Goal: Find specific page/section: Find specific page/section

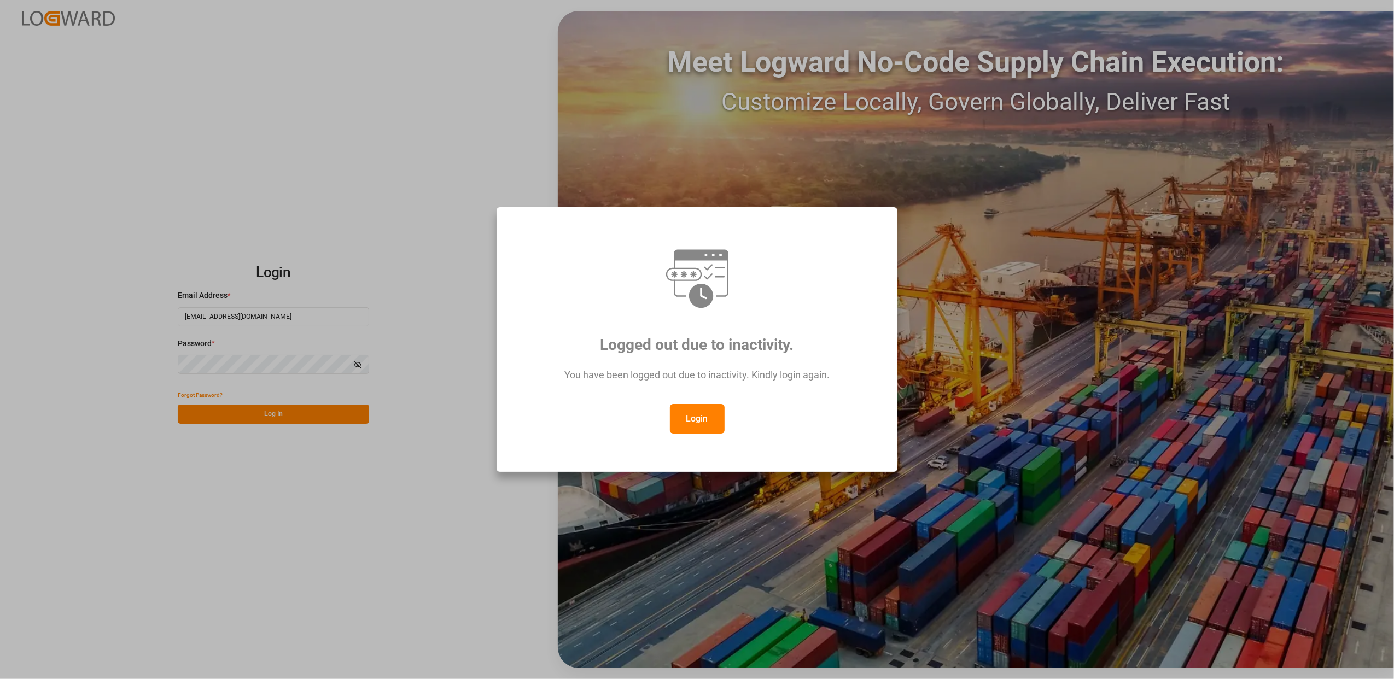
click at [684, 418] on button "Login" at bounding box center [697, 419] width 55 height 30
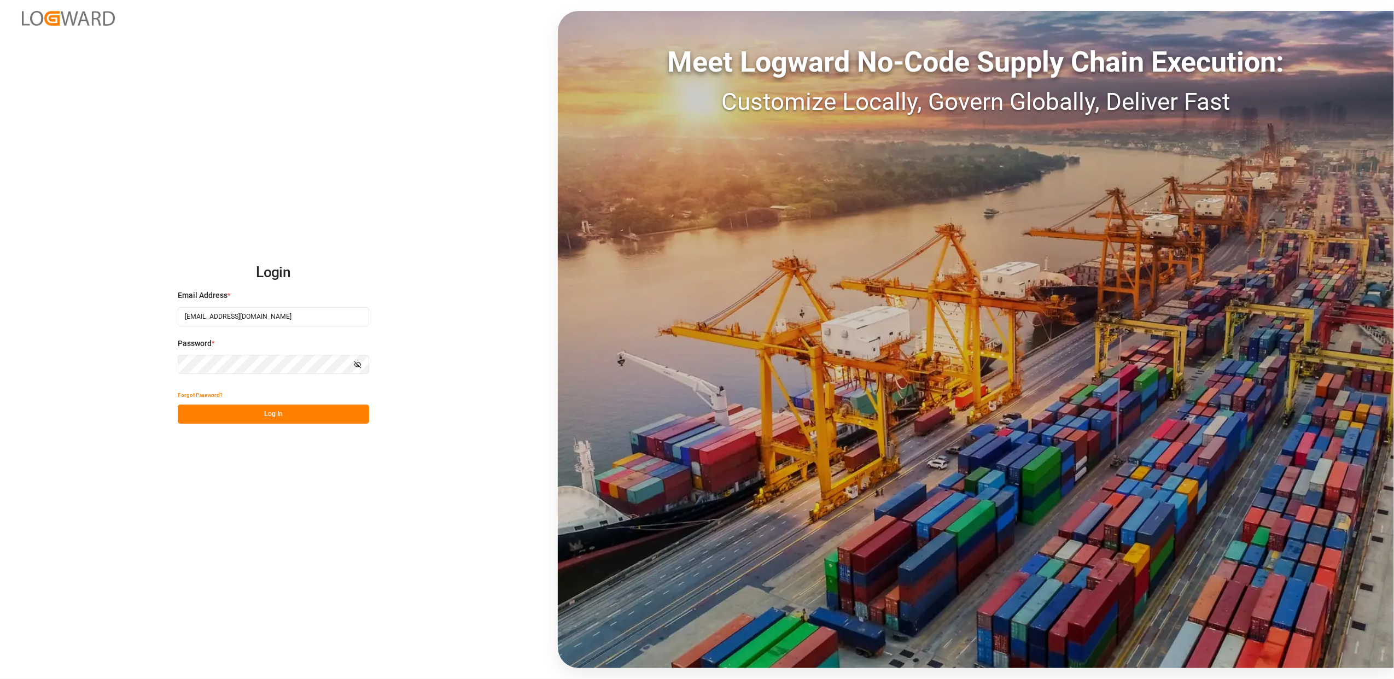
click at [267, 416] on button "Log In" at bounding box center [273, 414] width 191 height 19
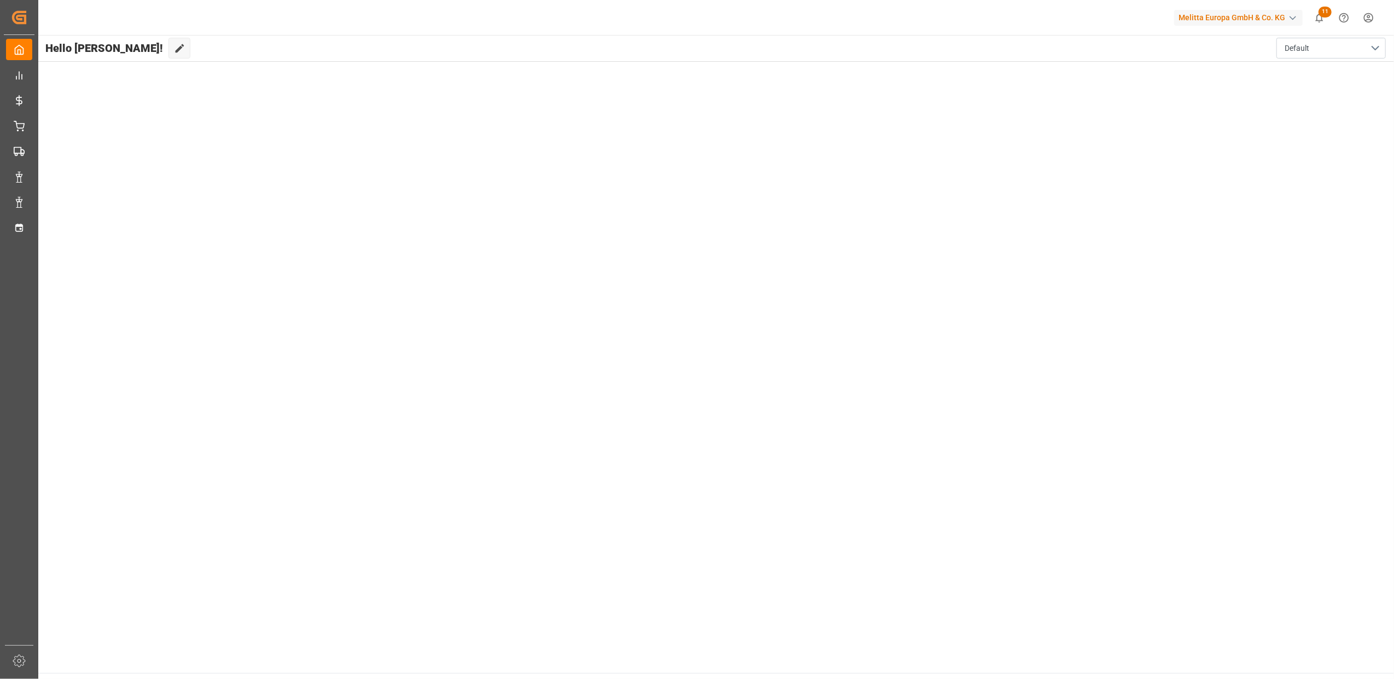
drag, startPoint x: 257, startPoint y: 270, endPoint x: 219, endPoint y: 269, distance: 37.2
click at [219, 269] on main "Hello [PERSON_NAME]! Edit Cockpit Default" at bounding box center [715, 354] width 1357 height 638
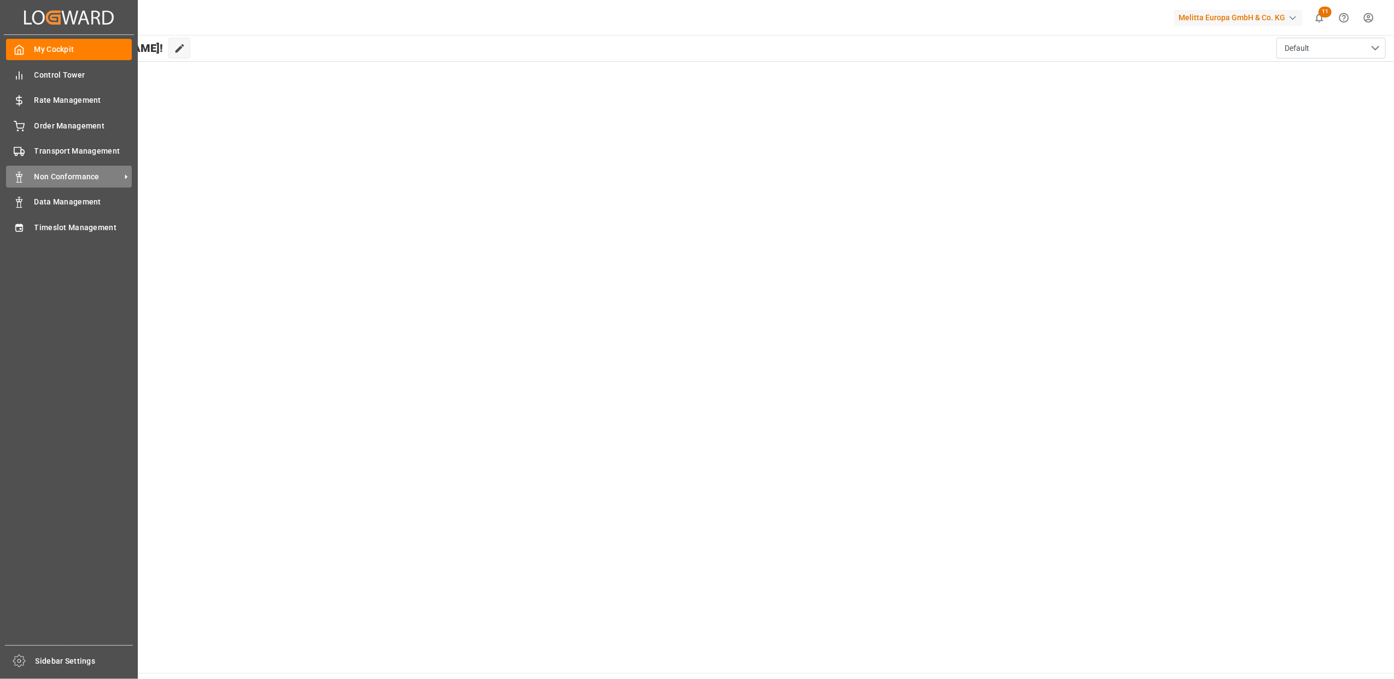
click at [54, 176] on span "Non Conformance" at bounding box center [77, 176] width 86 height 11
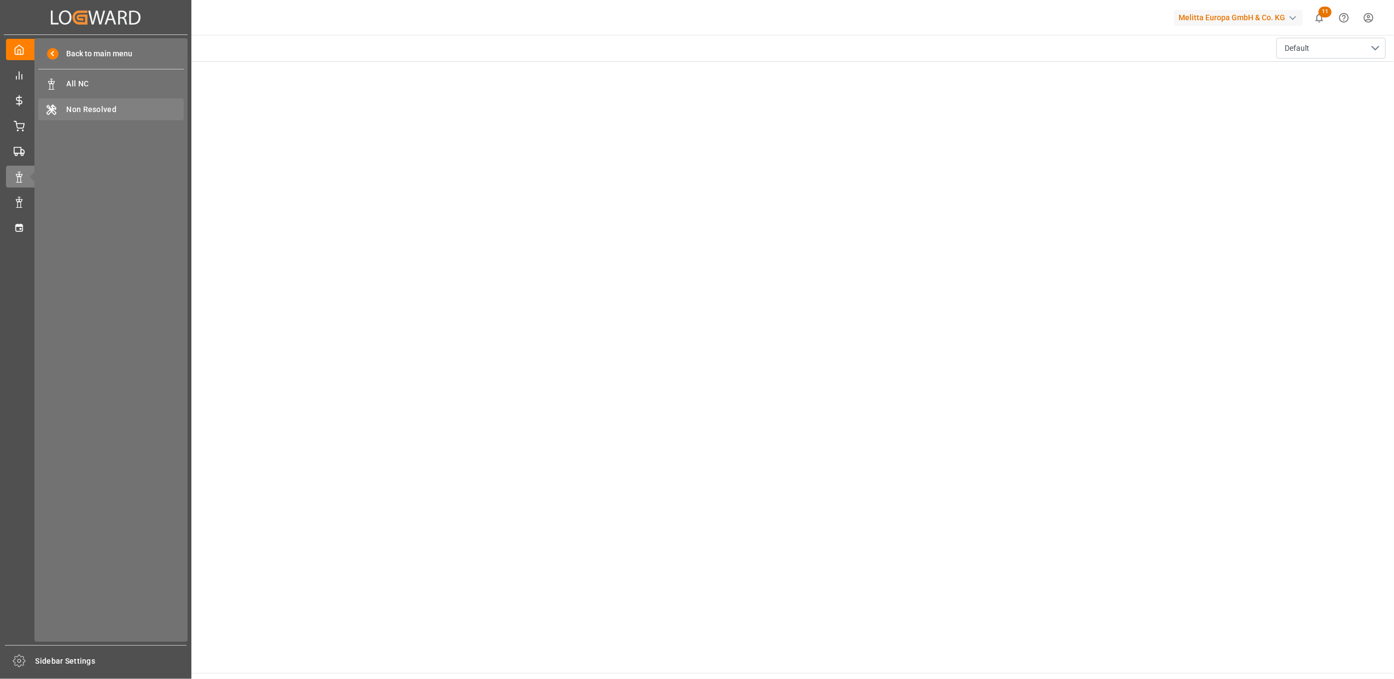
click at [114, 110] on span "Non Resolved" at bounding box center [126, 109] width 118 height 11
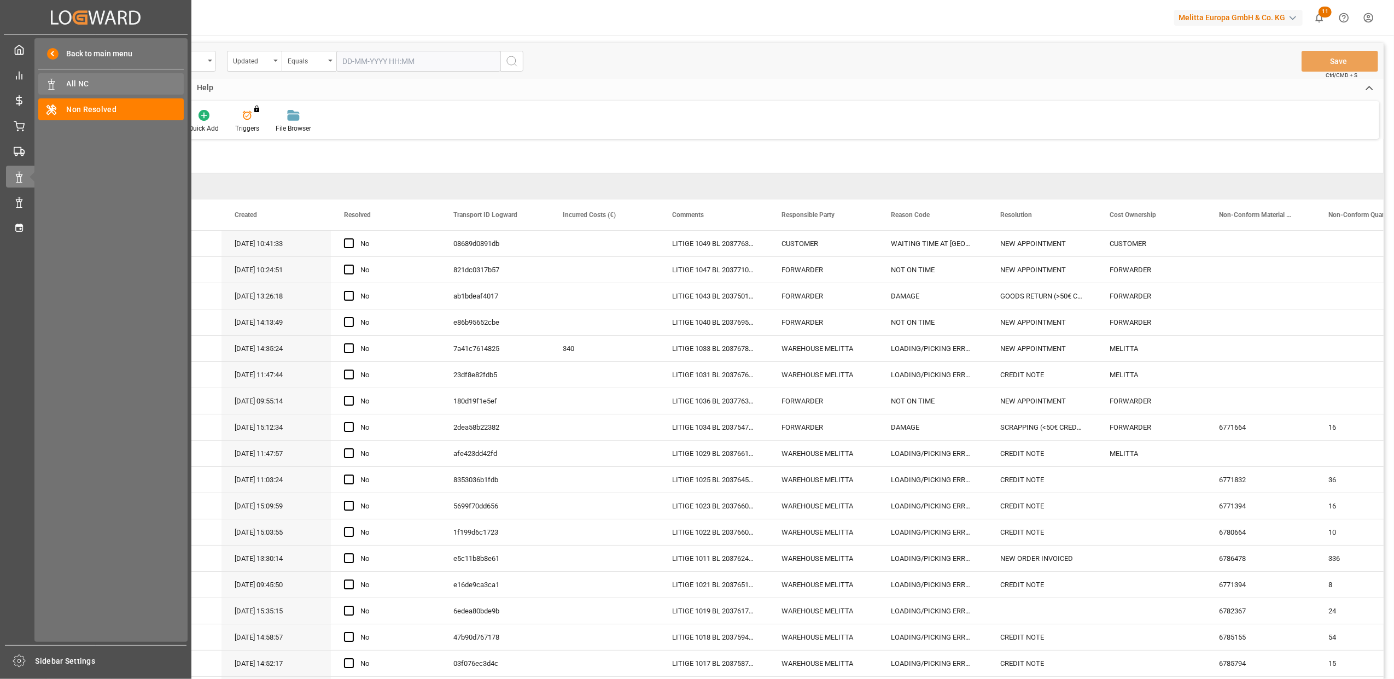
click at [92, 77] on div "All NC All NC" at bounding box center [110, 83] width 145 height 21
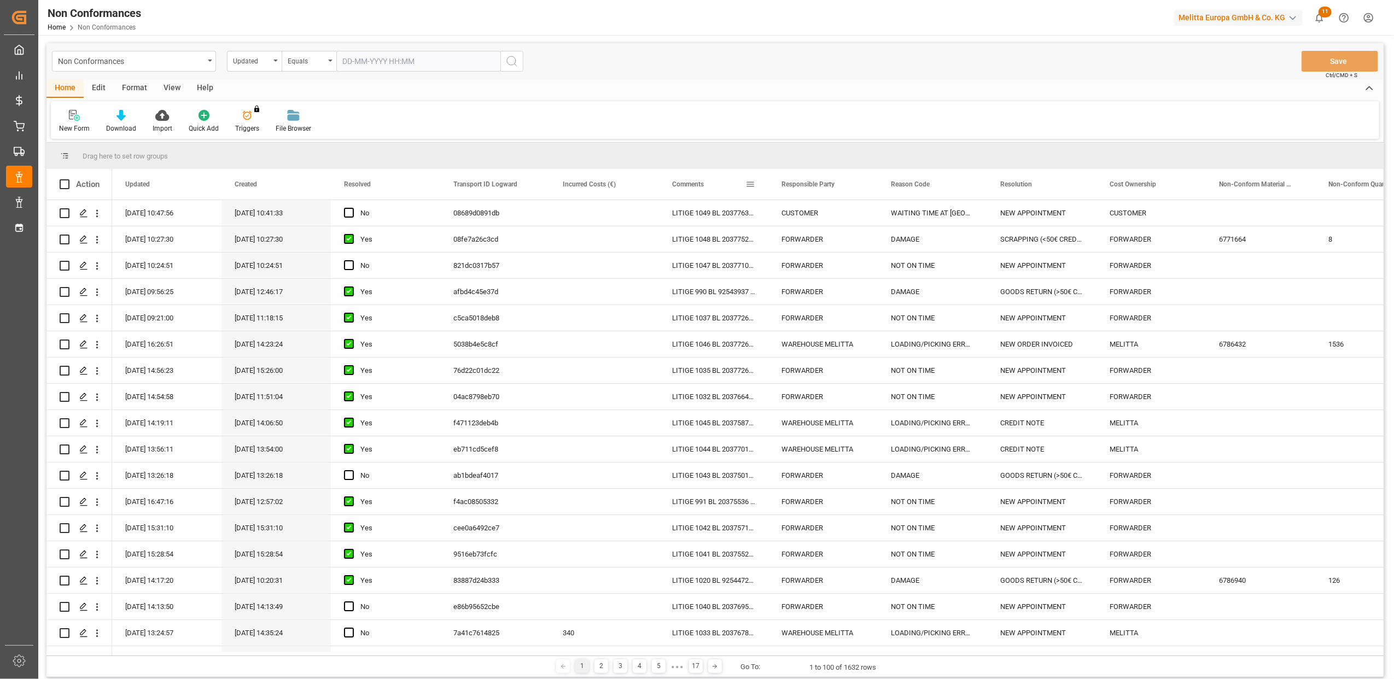
click at [749, 186] on span at bounding box center [751, 184] width 10 height 10
click at [802, 185] on span "filter" at bounding box center [801, 186] width 10 height 10
click at [849, 213] on span "Filtering operator" at bounding box center [849, 216] width 10 height 10
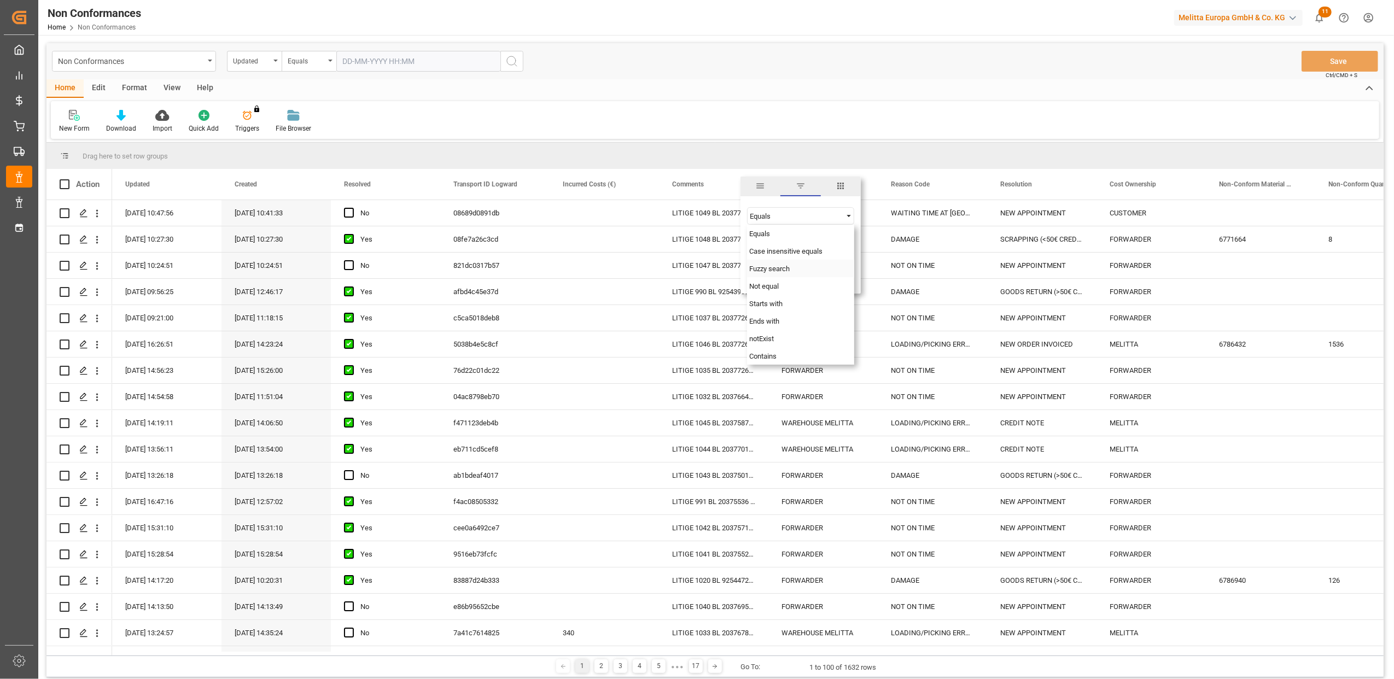
click at [769, 268] on span "Fuzzy search" at bounding box center [769, 269] width 40 height 8
click at [775, 245] on input "Filter Value" at bounding box center [800, 243] width 107 height 22
paste input "20375363"
type input "20375363"
click at [819, 279] on button "Apply" at bounding box center [815, 277] width 20 height 11
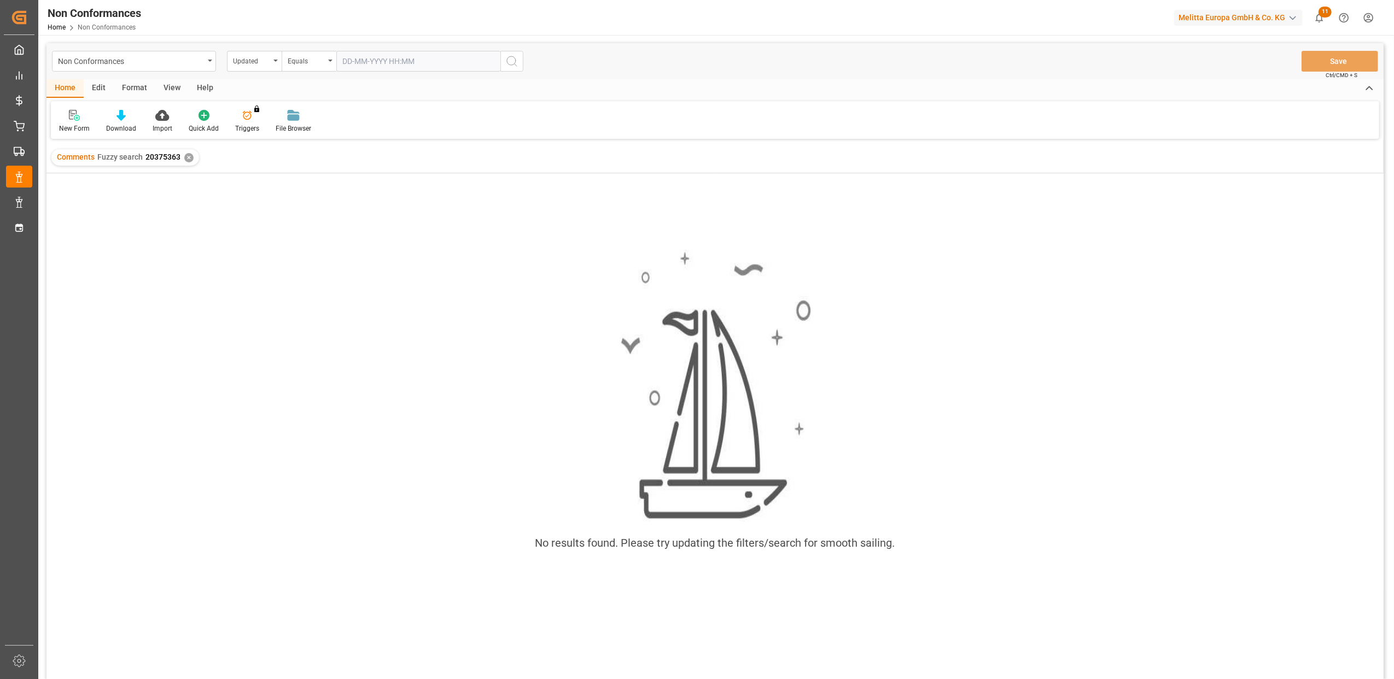
click at [190, 154] on div "✕" at bounding box center [188, 157] width 9 height 9
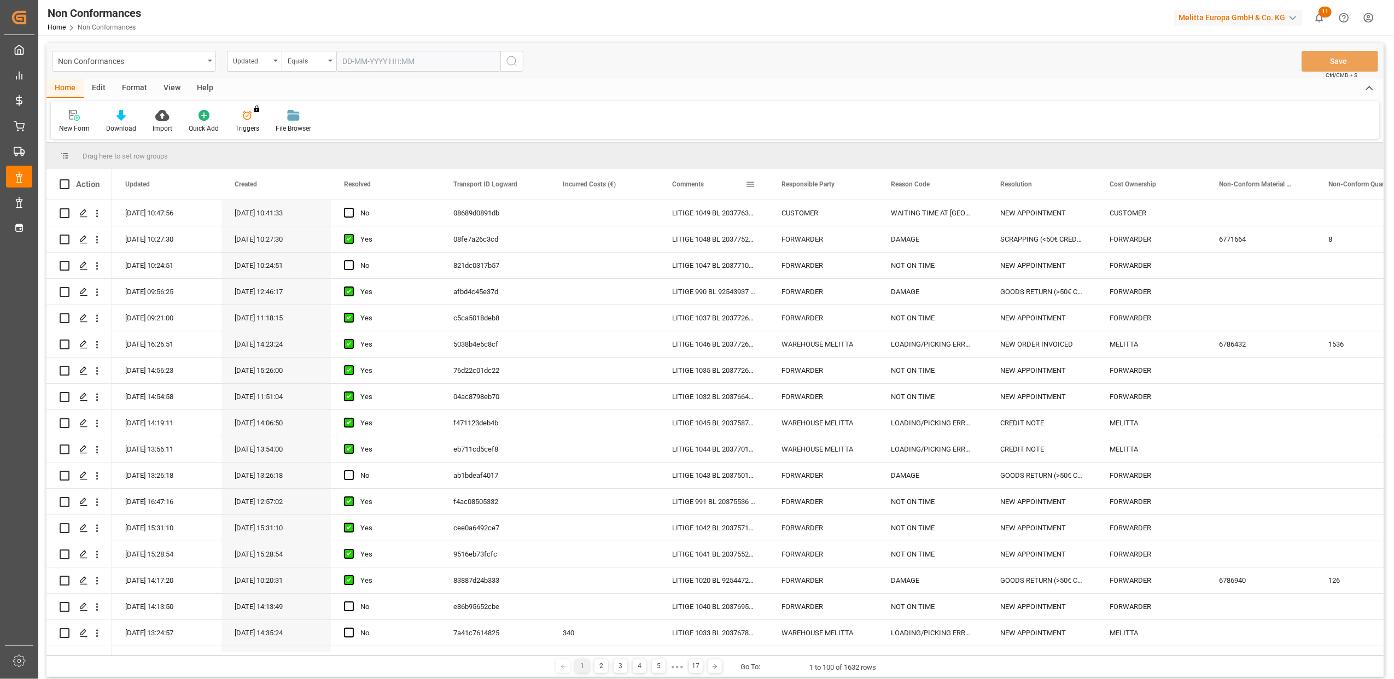
click at [748, 182] on span at bounding box center [751, 184] width 10 height 10
click at [847, 217] on span "Filtering operator" at bounding box center [849, 216] width 10 height 10
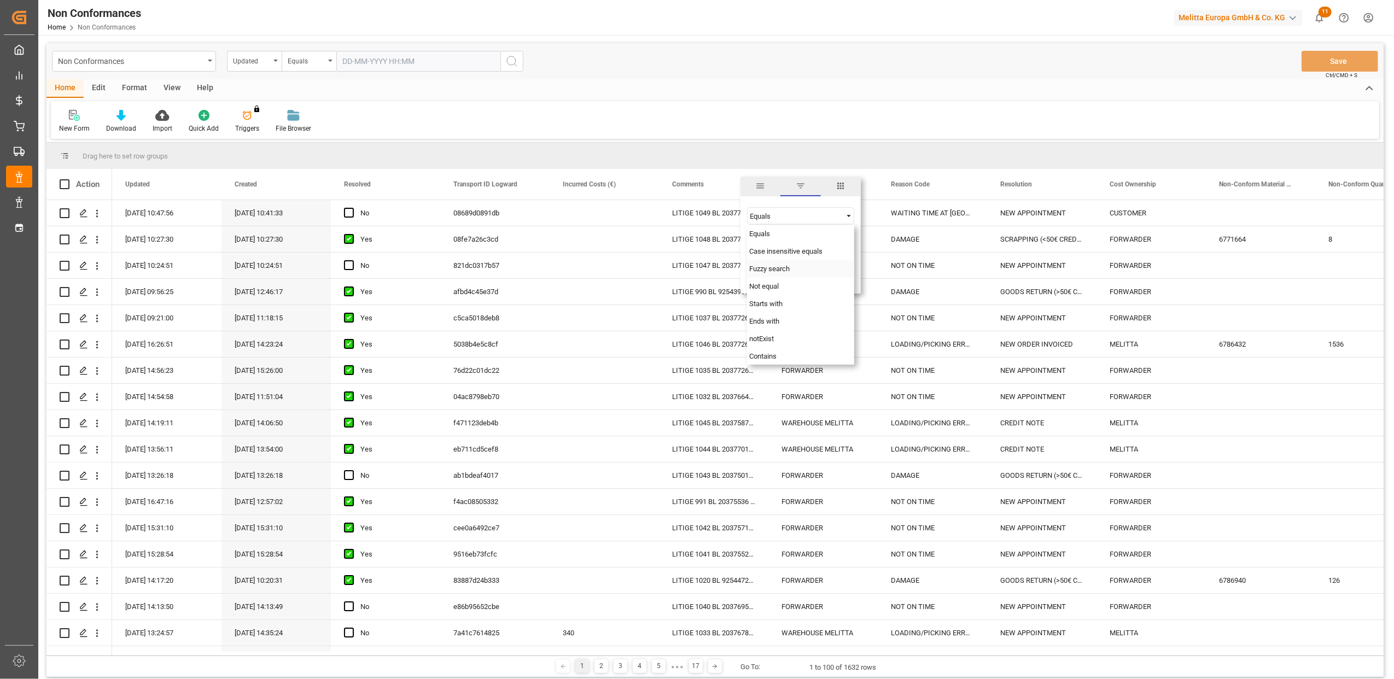
click at [803, 272] on div "Fuzzy search" at bounding box center [800, 269] width 107 height 18
click at [781, 242] on input "Filter Value" at bounding box center [800, 243] width 107 height 22
paste input "20375363"
type input "20375364"
click at [816, 275] on button "Apply" at bounding box center [815, 277] width 20 height 11
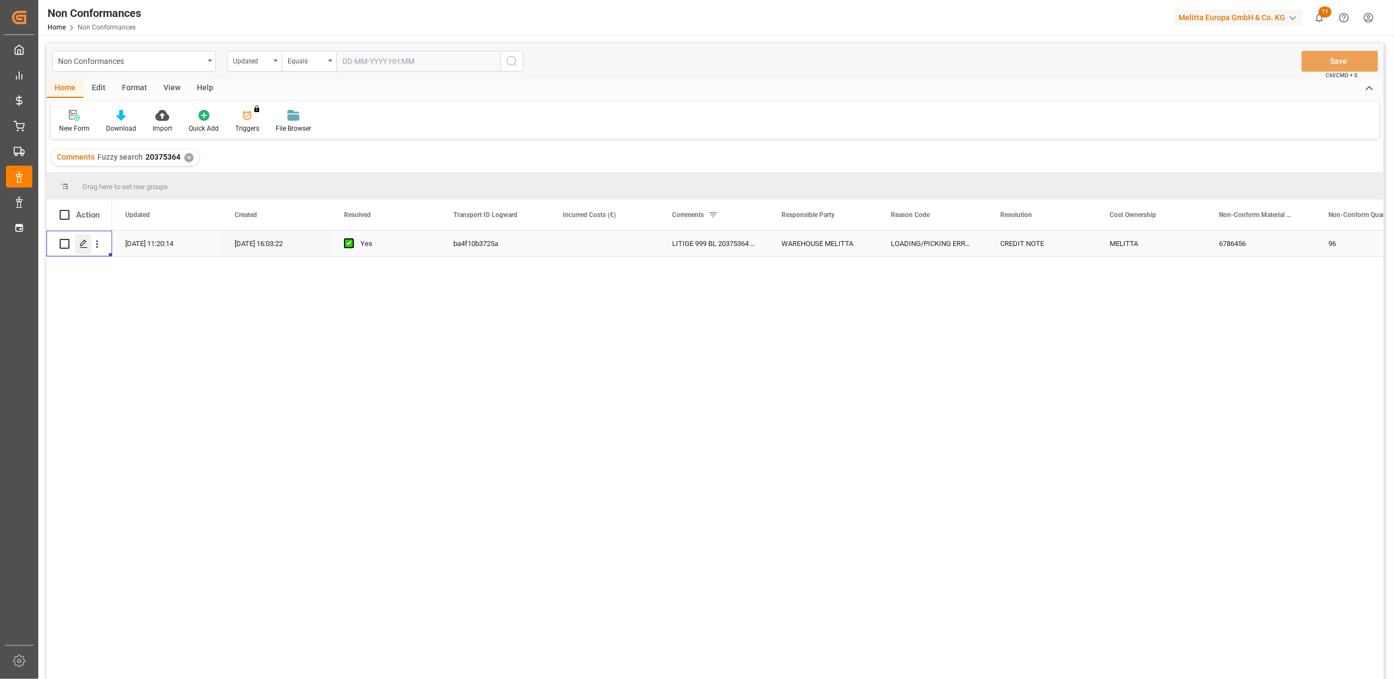
click at [85, 244] on icon "Press SPACE to select this row." at bounding box center [83, 244] width 9 height 9
